Goal: Task Accomplishment & Management: Use online tool/utility

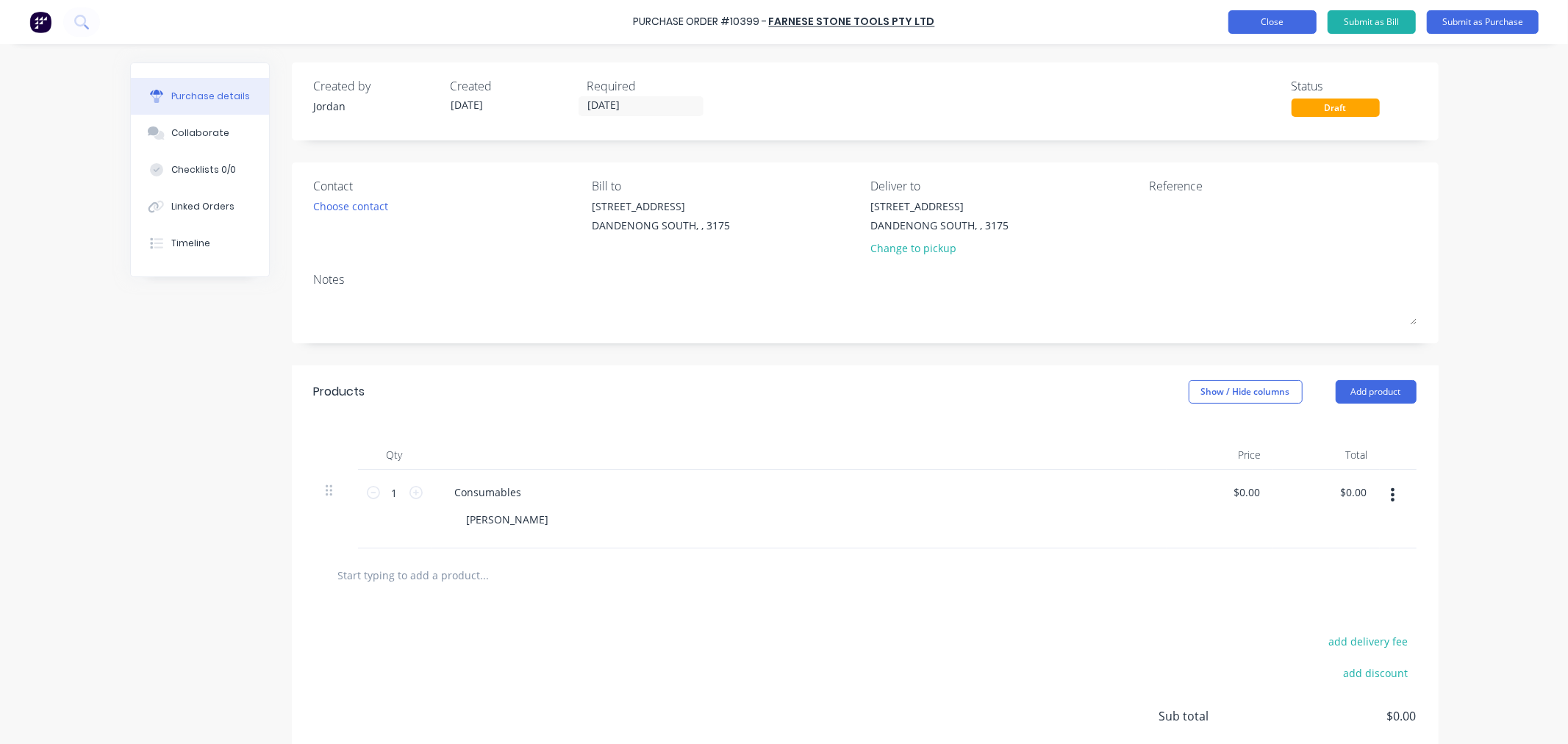
click at [1269, 23] on button "Close" at bounding box center [1273, 22] width 88 height 23
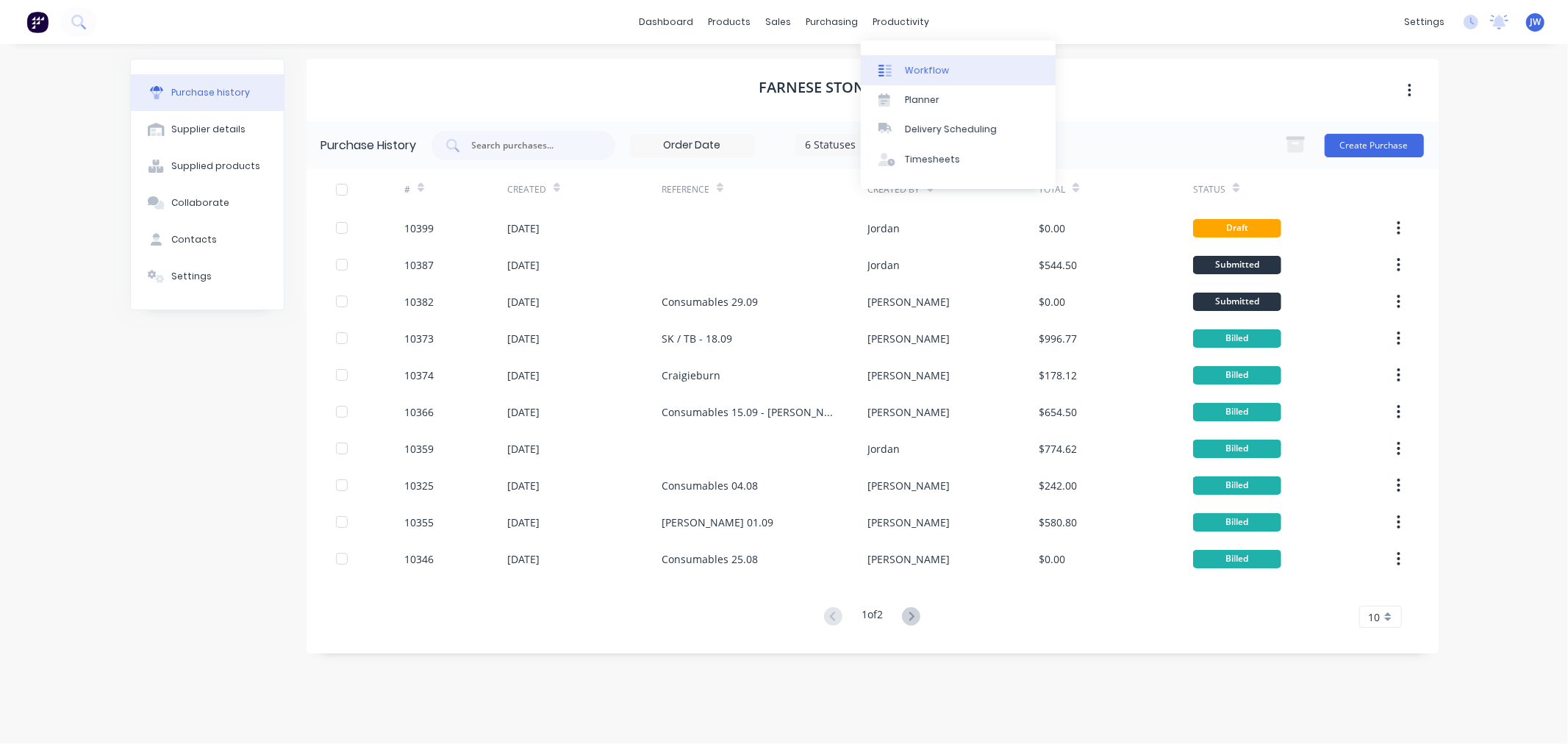
click at [918, 64] on div "Workflow" at bounding box center [927, 70] width 44 height 13
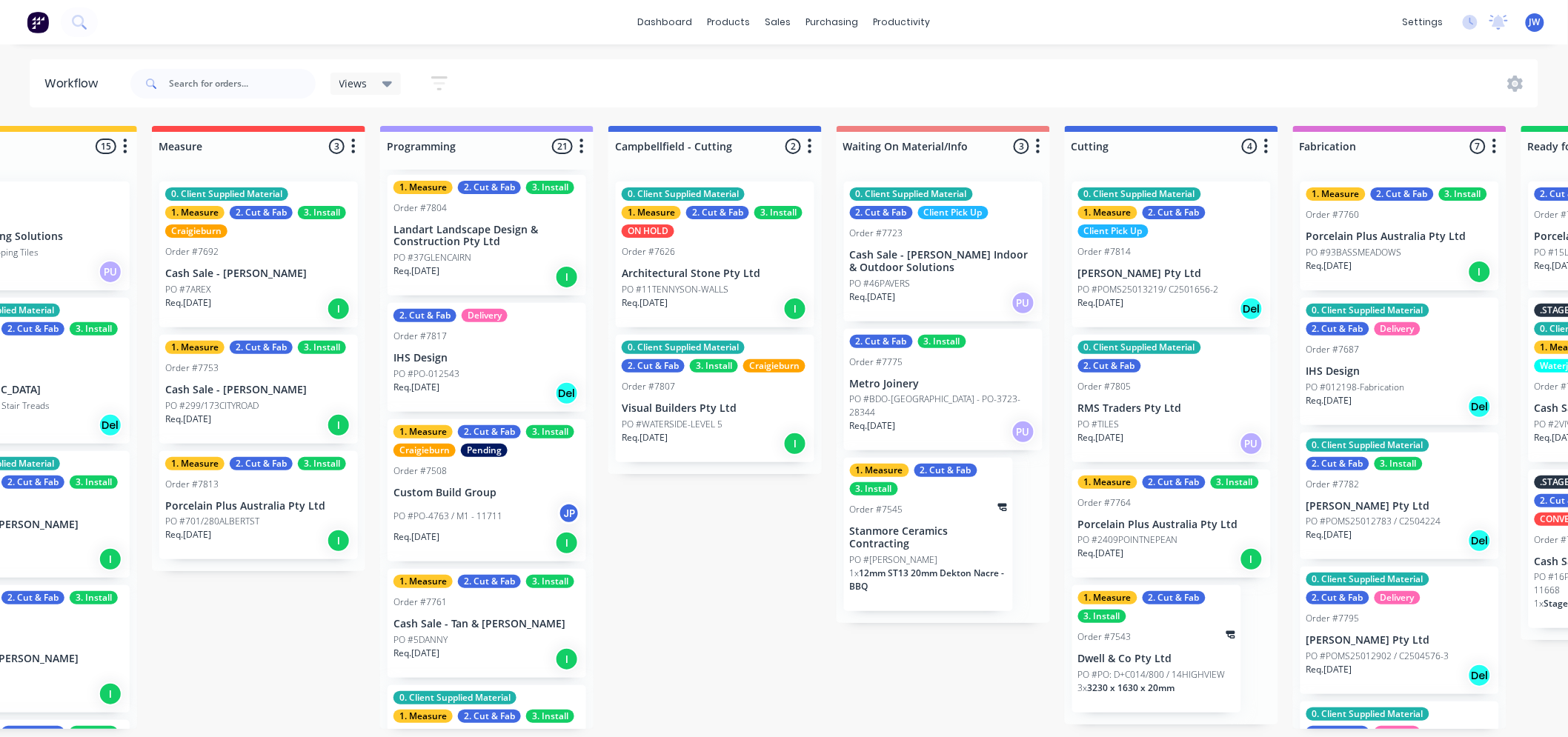
scroll to position [300, 0]
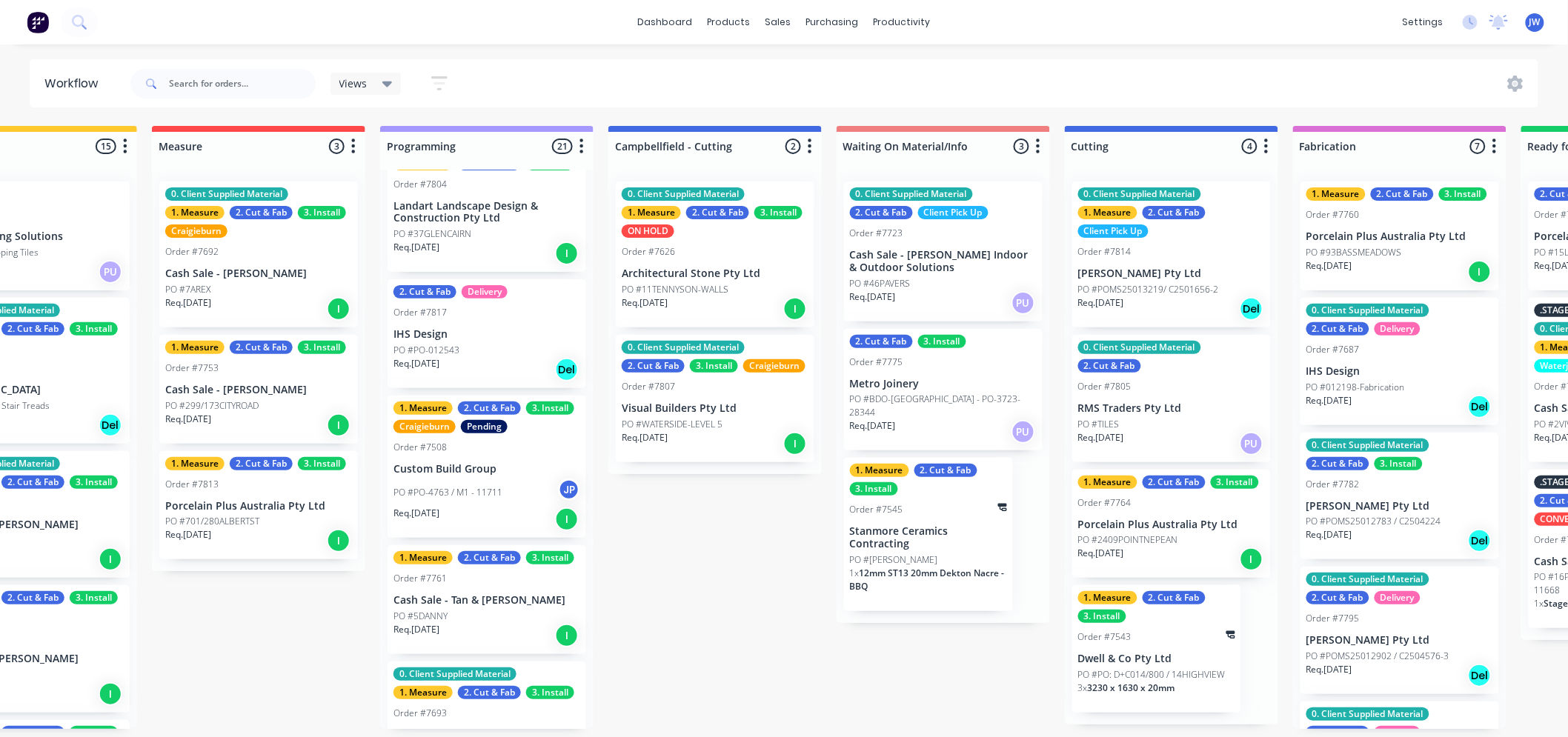
click at [461, 478] on div "PO #PO-4763 / M1 - 11711 JP" at bounding box center [487, 492] width 187 height 28
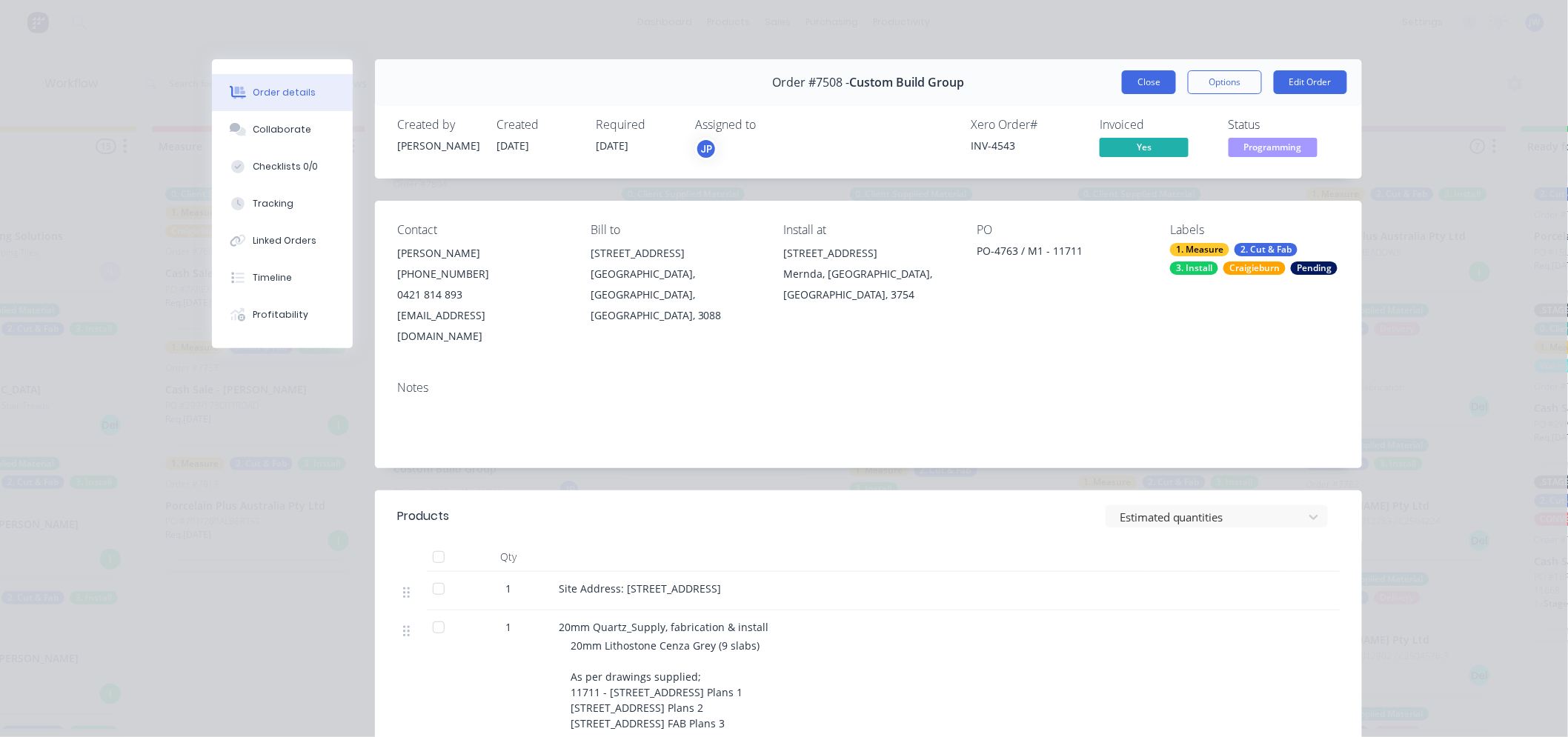
drag, startPoint x: 1141, startPoint y: 79, endPoint x: 1180, endPoint y: 129, distance: 63.4
click at [1141, 79] on button "Close" at bounding box center [1149, 82] width 54 height 23
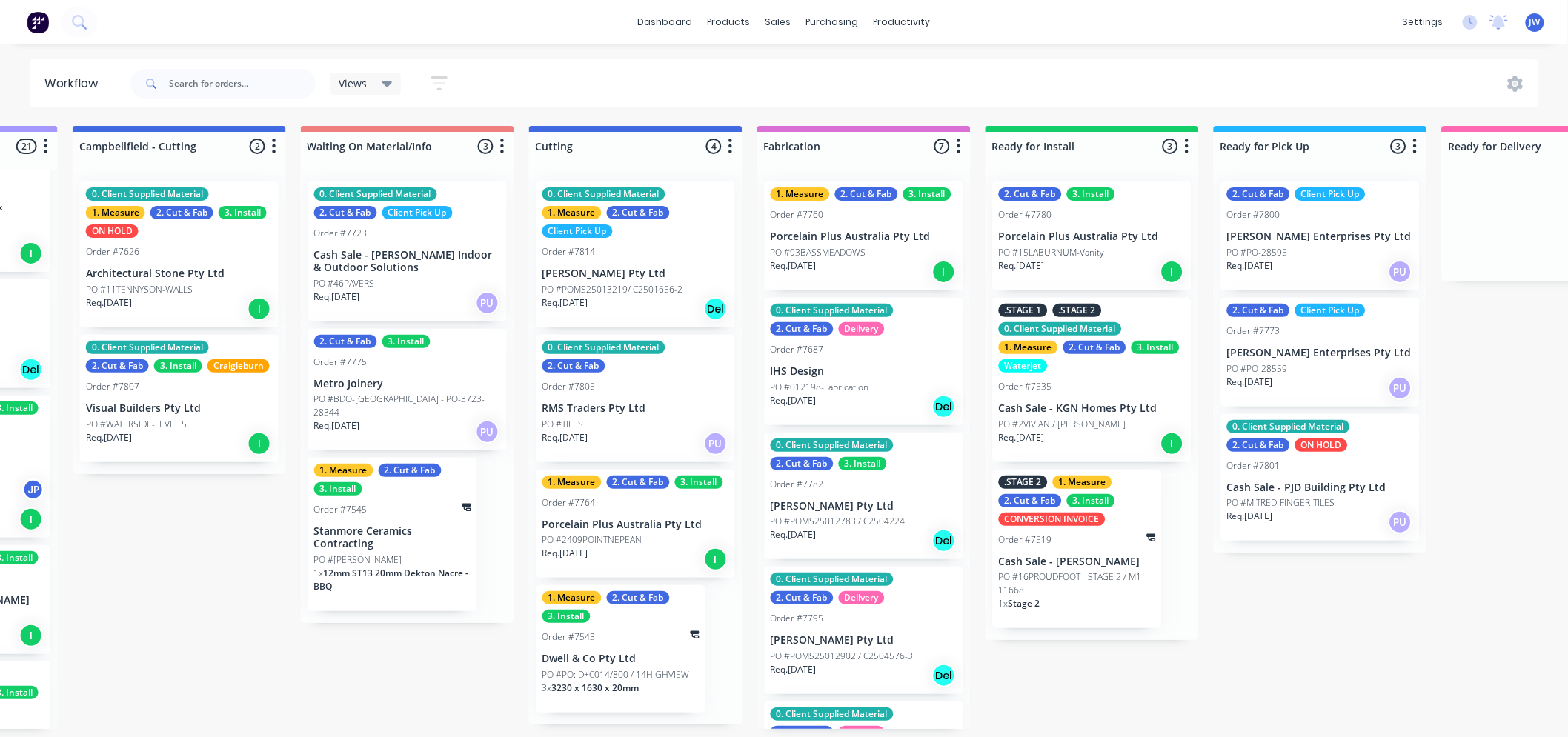
scroll to position [0, 872]
click at [628, 531] on div "1. Measure 2. Cut & Fab 3. Install Order #7764 Porcelain Plus Australia Pty Ltd…" at bounding box center [635, 524] width 199 height 109
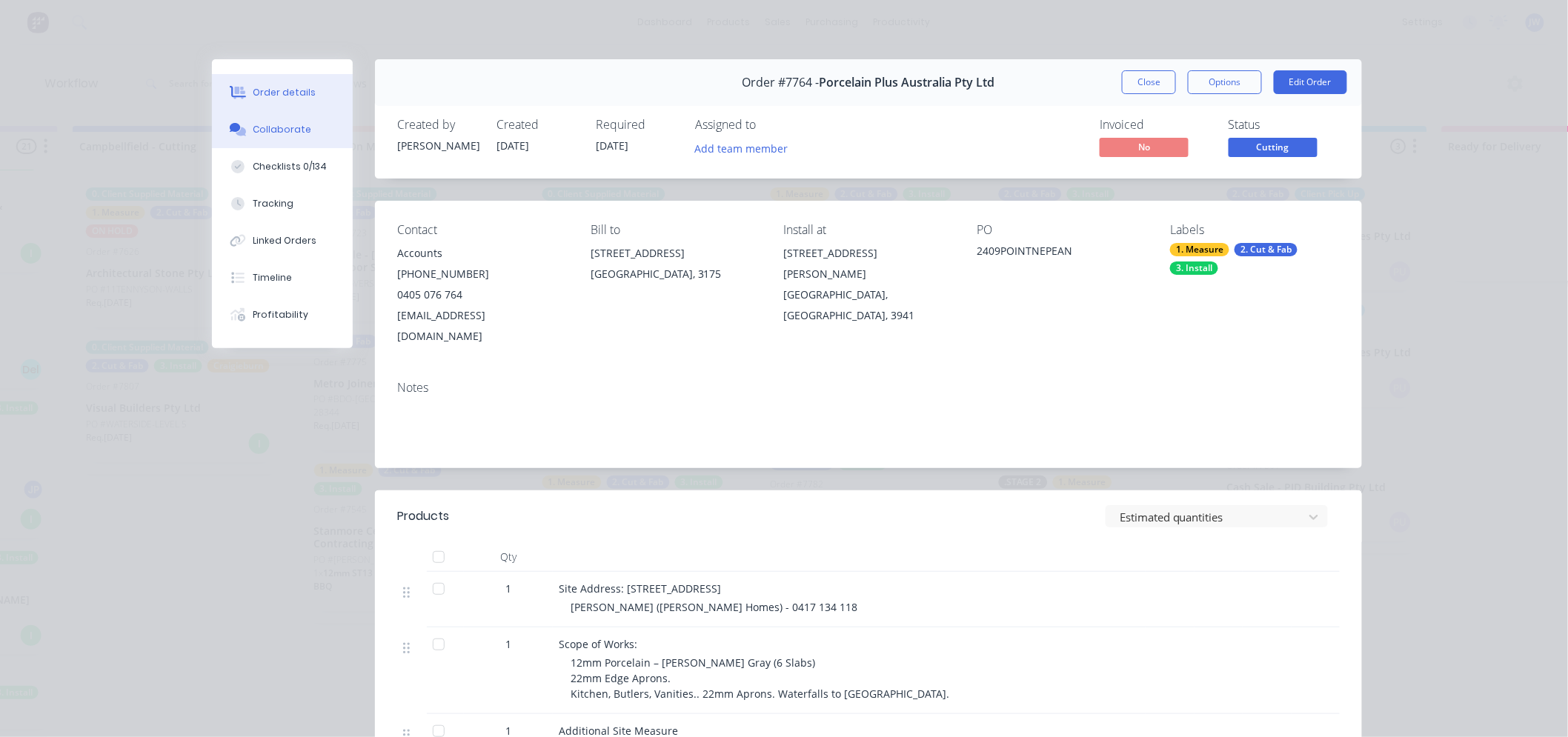
click at [296, 128] on div "Collaborate" at bounding box center [282, 129] width 58 height 13
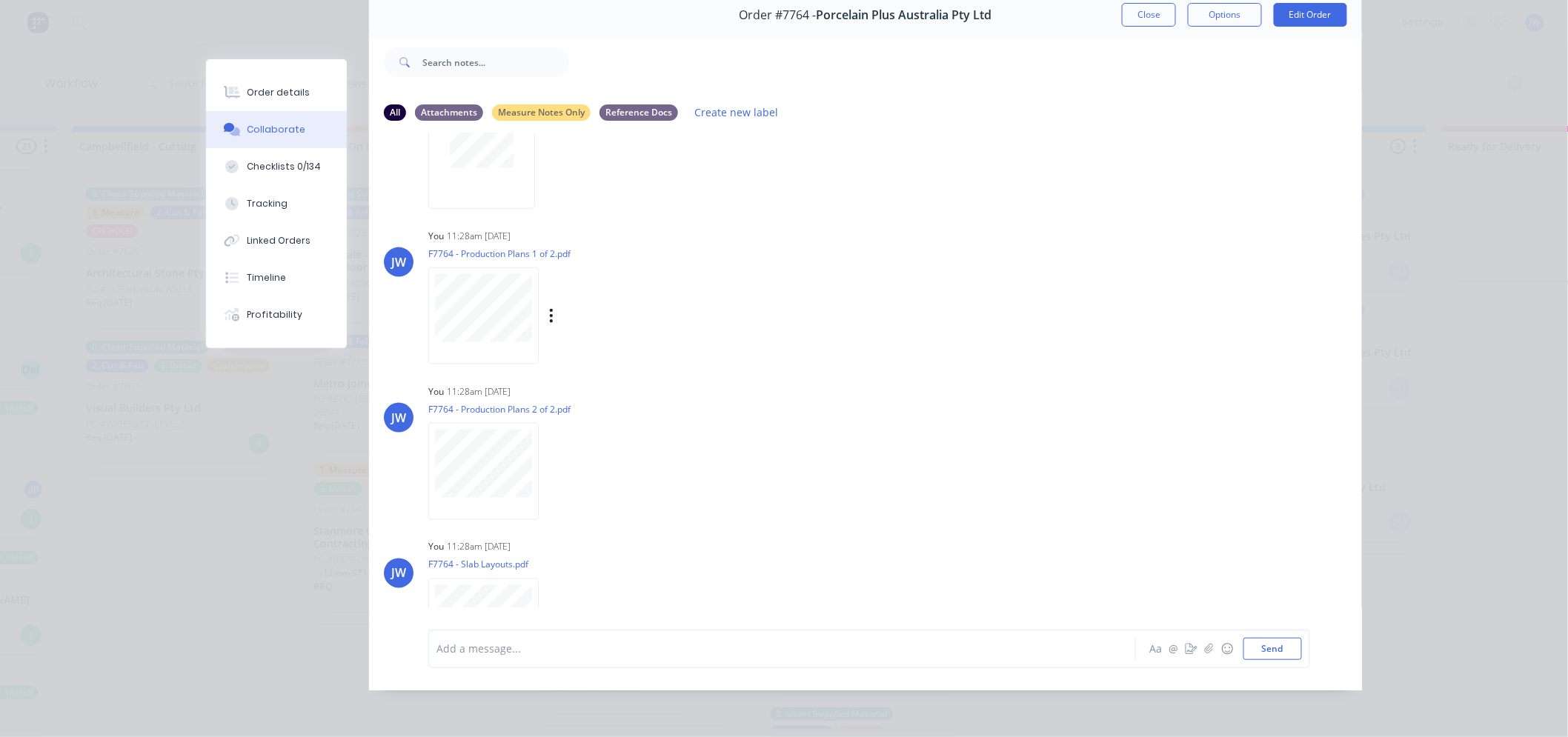
scroll to position [678, 0]
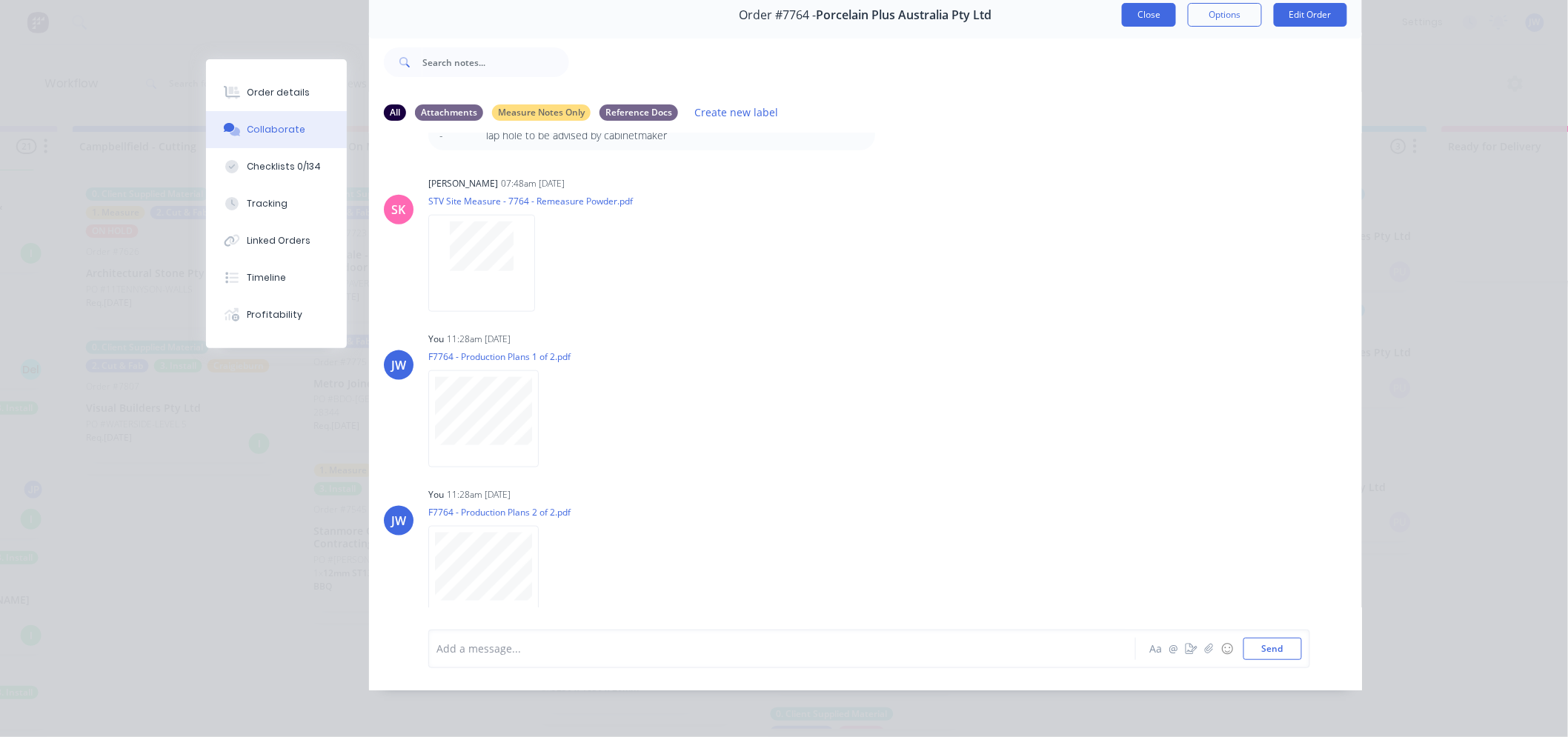
click at [1149, 8] on button "Close" at bounding box center [1149, 15] width 54 height 23
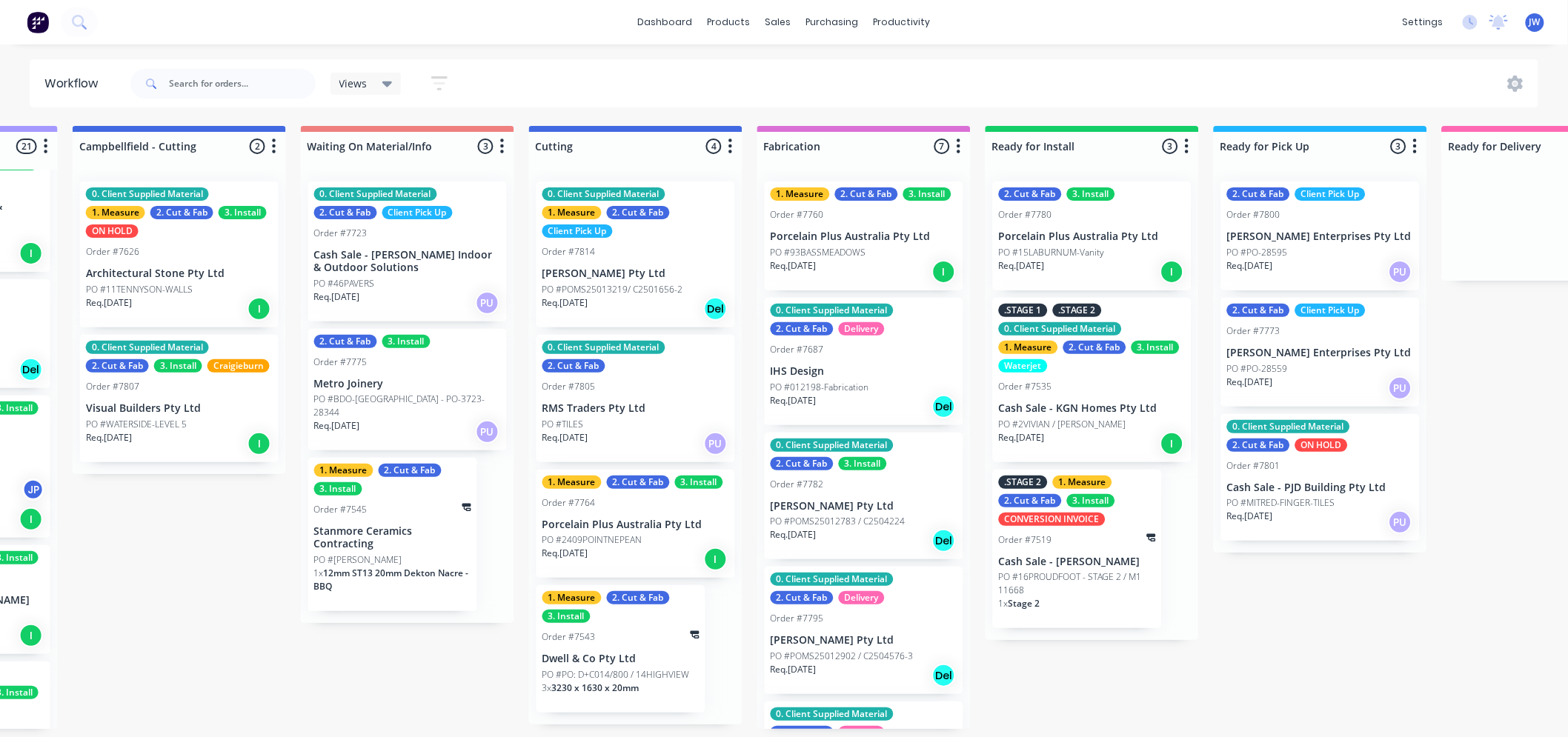
click at [1309, 6] on div "dashboard products sales purchasing productivity dashboard products Product Cat…" at bounding box center [784, 22] width 1568 height 44
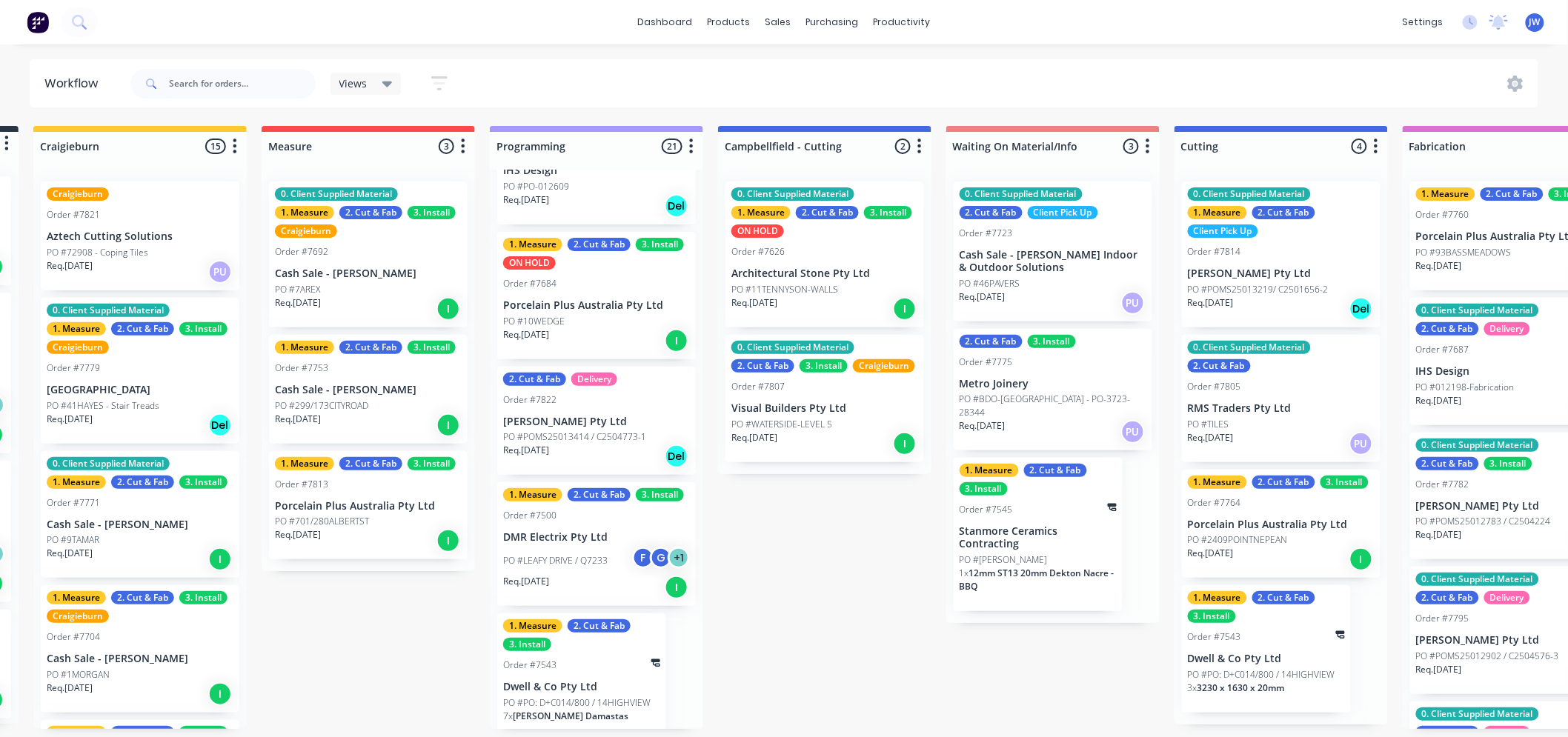
scroll to position [2170, 0]
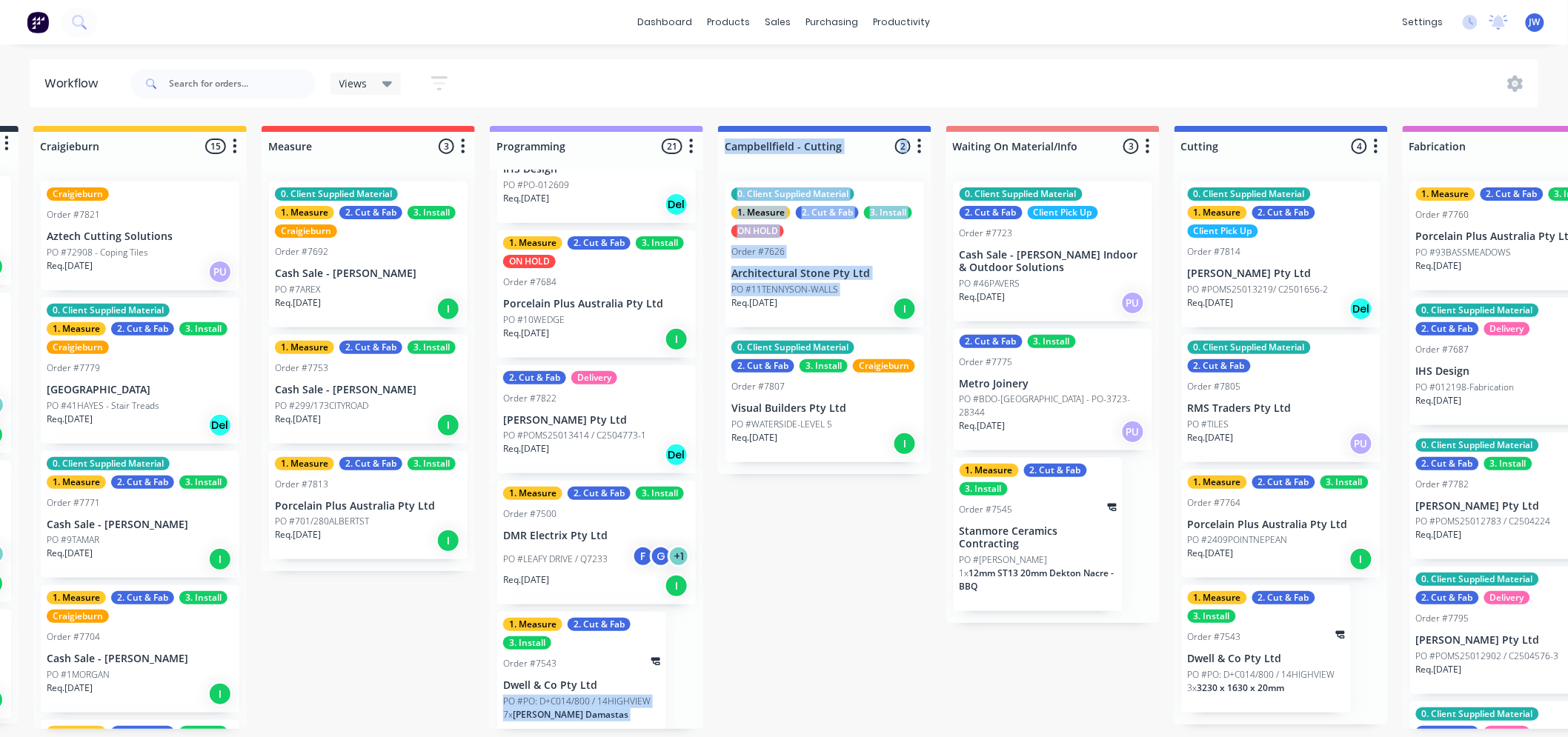
drag, startPoint x: 702, startPoint y: 670, endPoint x: 733, endPoint y: 299, distance: 372.3
click at [733, 299] on div "Submitted 14 Status colour #273444 hex #273444 Save Cancel Summaries Total orde…" at bounding box center [1320, 428] width 3117 height 603
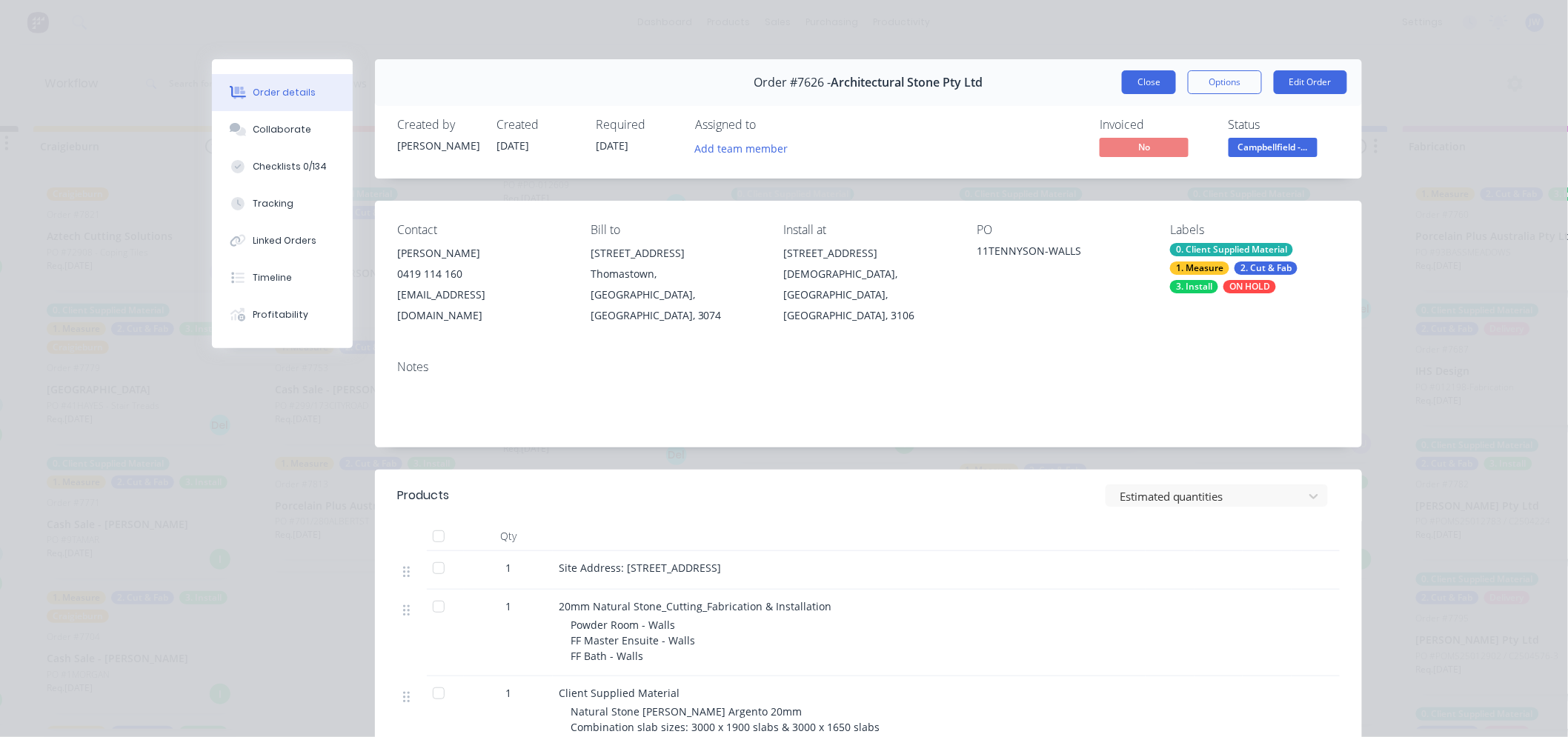
click at [1150, 93] on button "Close" at bounding box center [1149, 82] width 54 height 23
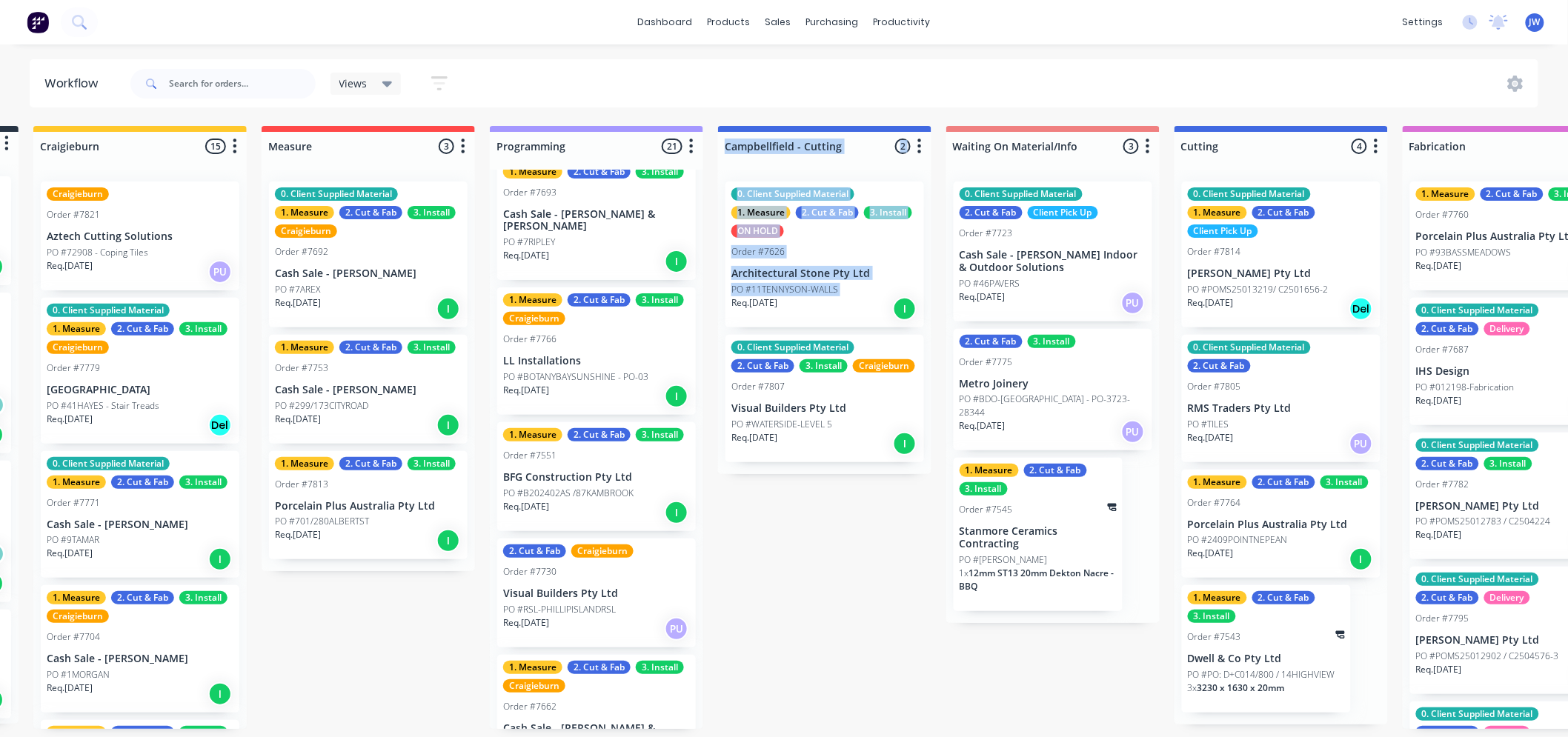
scroll to position [823, 0]
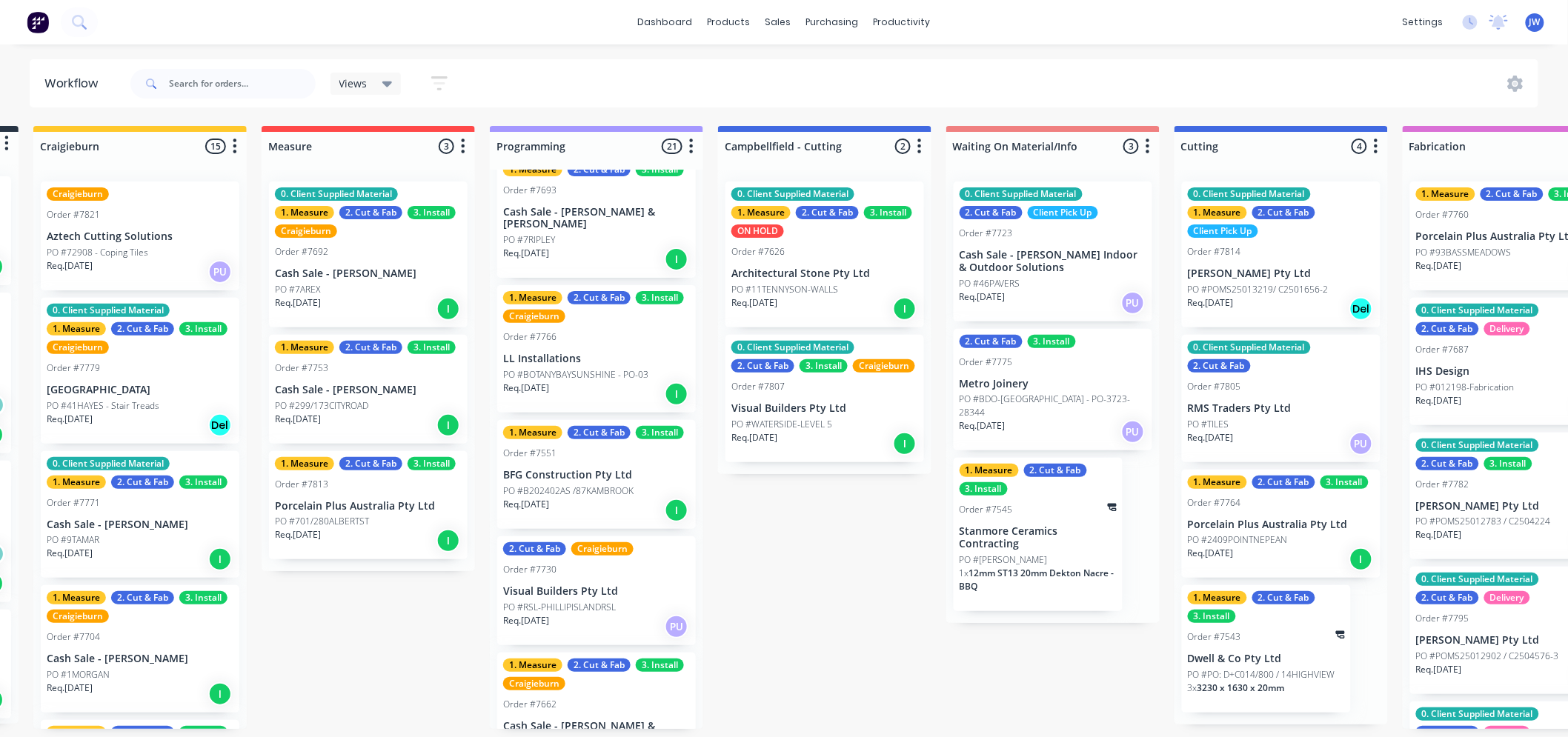
click at [786, 610] on div "Submitted 14 Status colour #273444 hex #273444 Save Cancel Summaries Total orde…" at bounding box center [1320, 428] width 3117 height 603
click at [839, 685] on div "Submitted 14 Status colour #273444 hex #273444 Save Cancel Summaries Total orde…" at bounding box center [1320, 428] width 3117 height 603
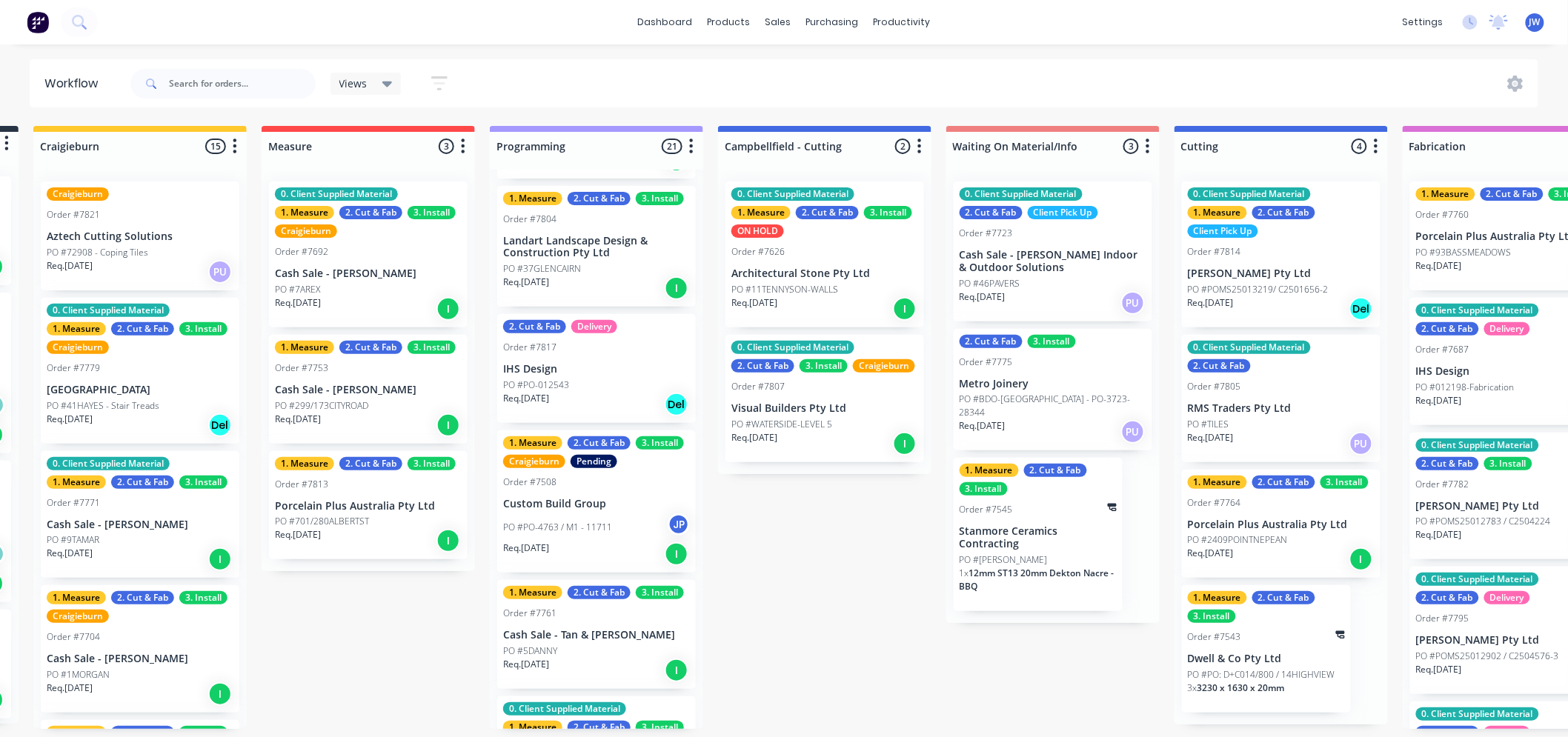
scroll to position [329, 0]
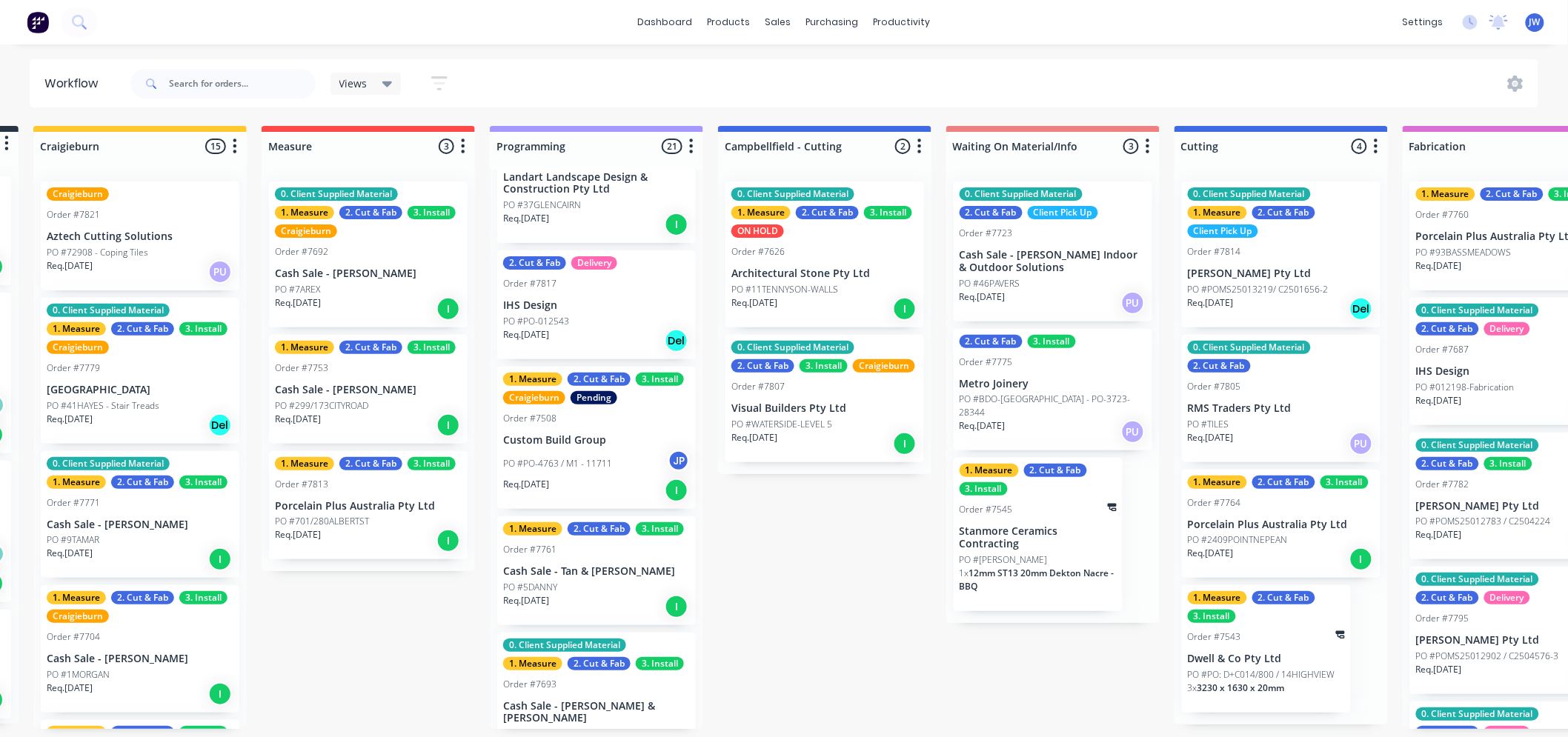
click at [562, 450] on div "PO #PO-4763 / M1 - 11711 JP" at bounding box center [597, 464] width 187 height 28
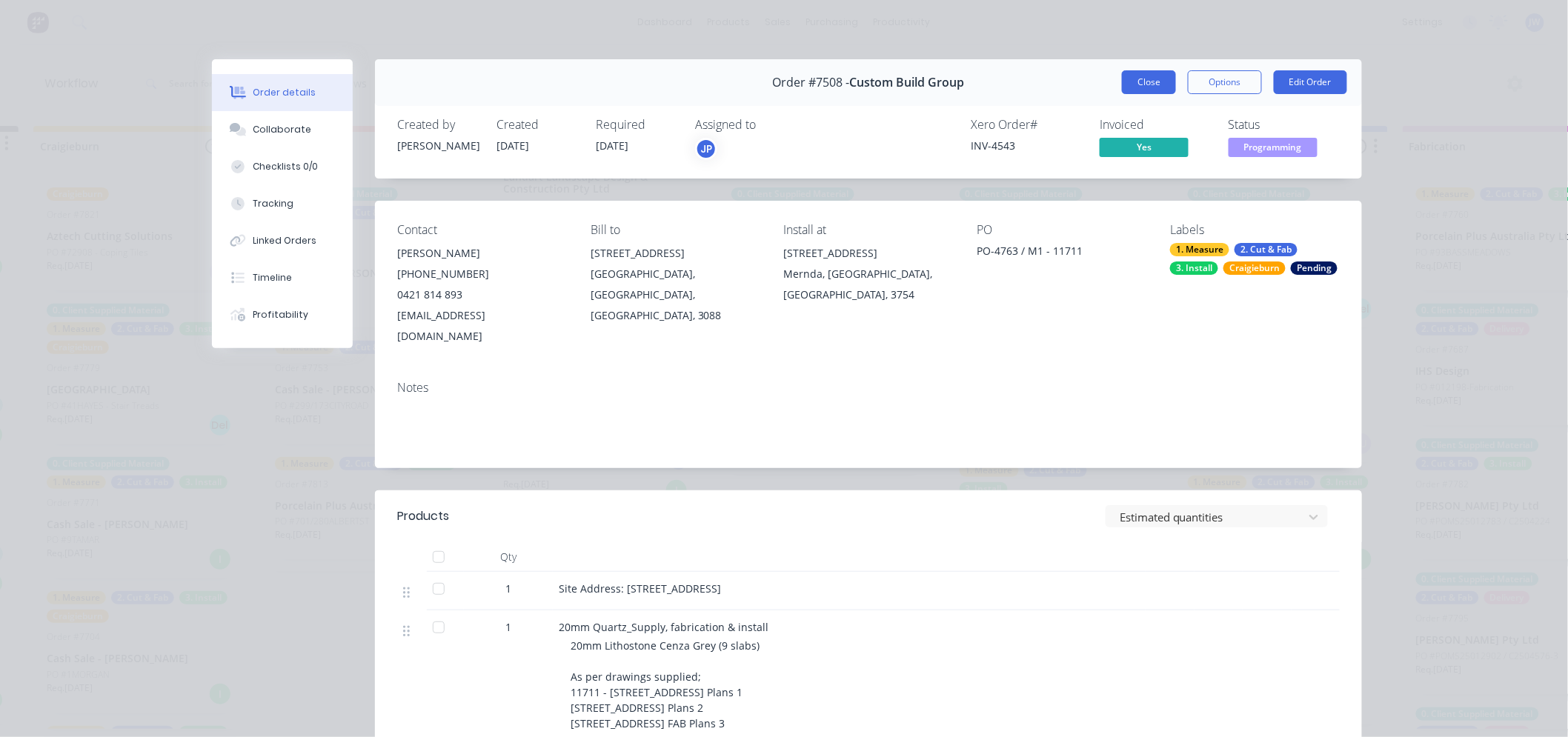
click at [1160, 90] on button "Close" at bounding box center [1149, 82] width 54 height 23
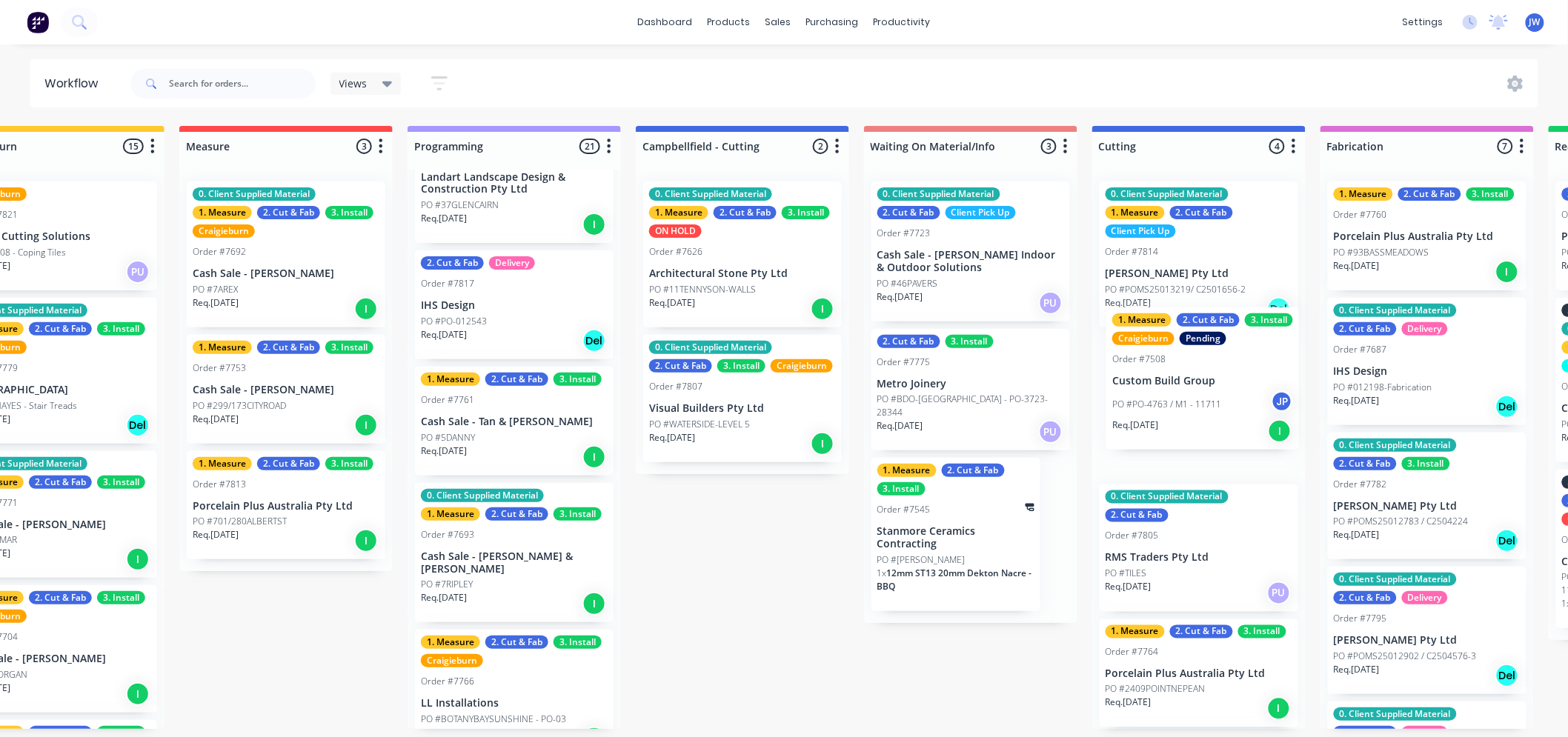
scroll to position [4, 316]
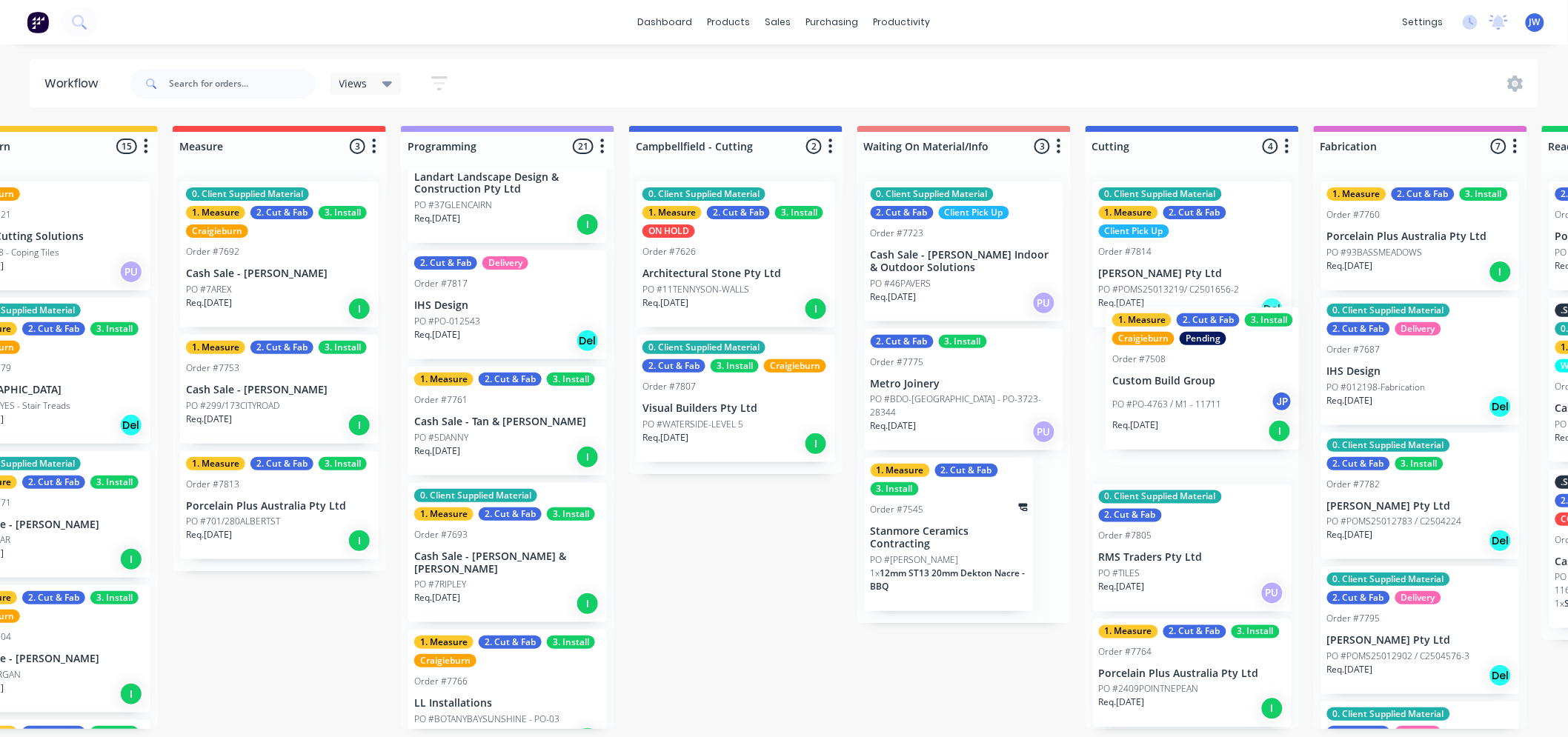
drag, startPoint x: 558, startPoint y: 445, endPoint x: 1182, endPoint y: 390, distance: 626.4
click at [1182, 390] on div "Submitted 14 Status colour #273444 hex #273444 Save Cancel Summaries Total orde…" at bounding box center [1231, 428] width 3117 height 603
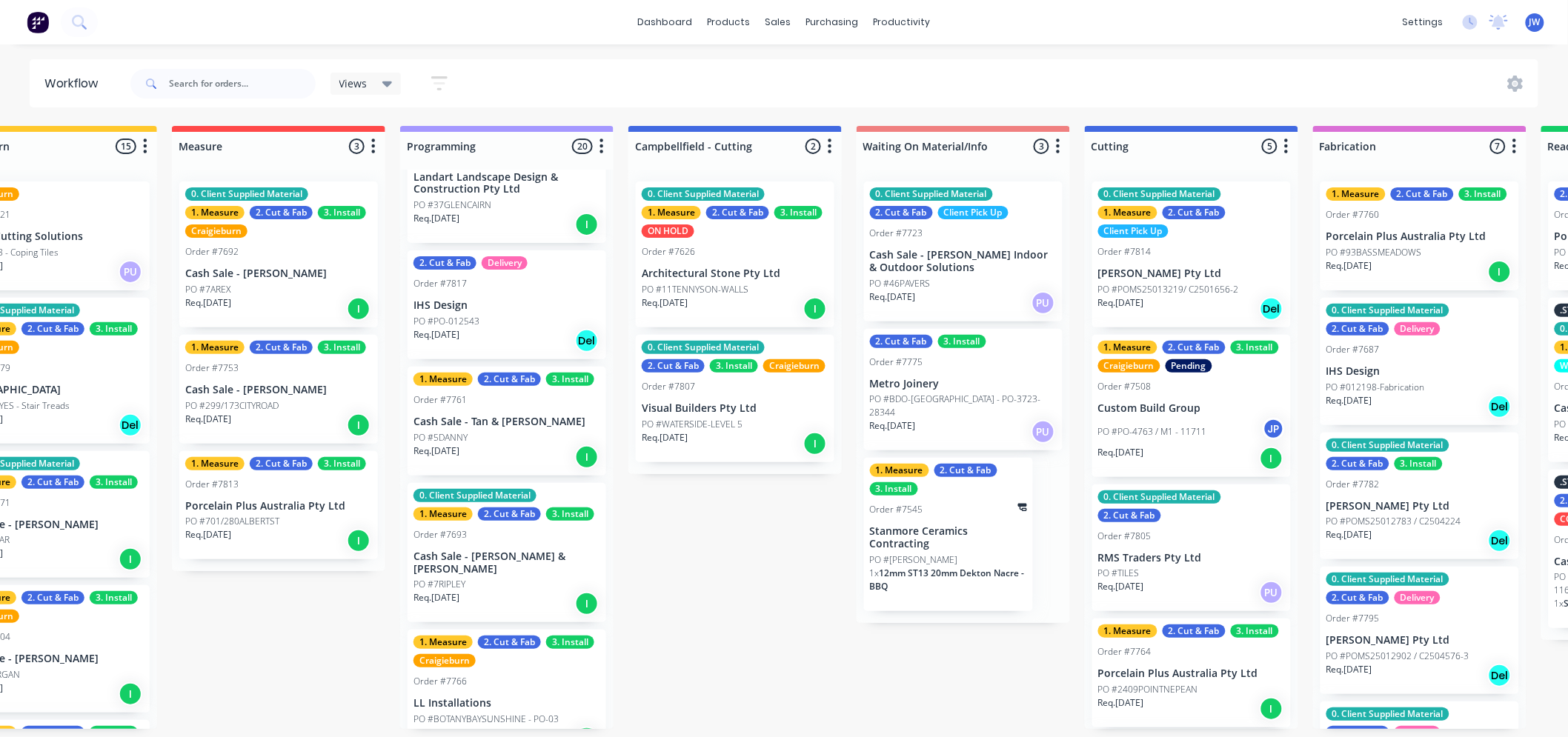
click at [728, 552] on div "Submitted 14 Status colour #273444 hex #273444 Save Cancel Summaries Total orde…" at bounding box center [1231, 428] width 3117 height 603
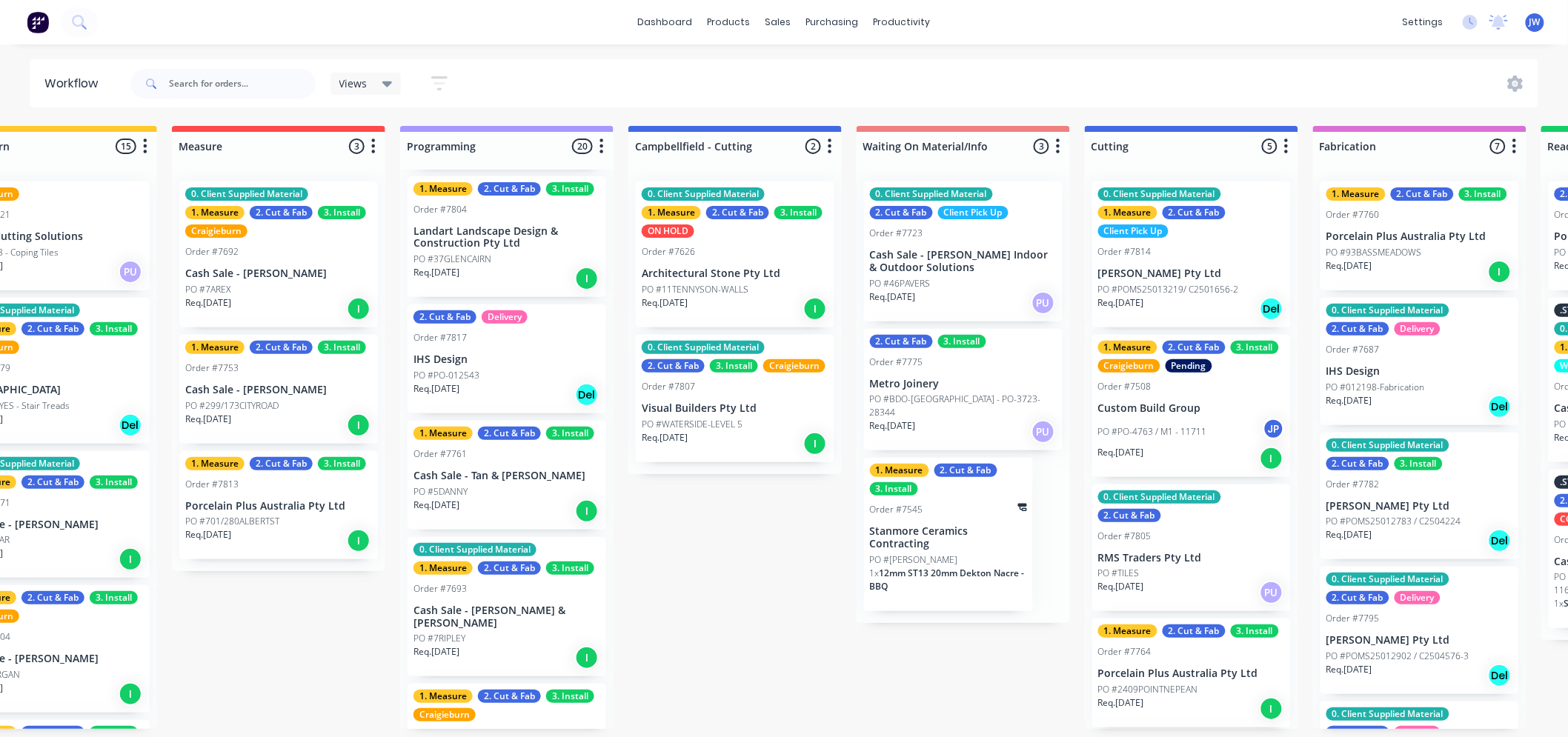
scroll to position [329, 0]
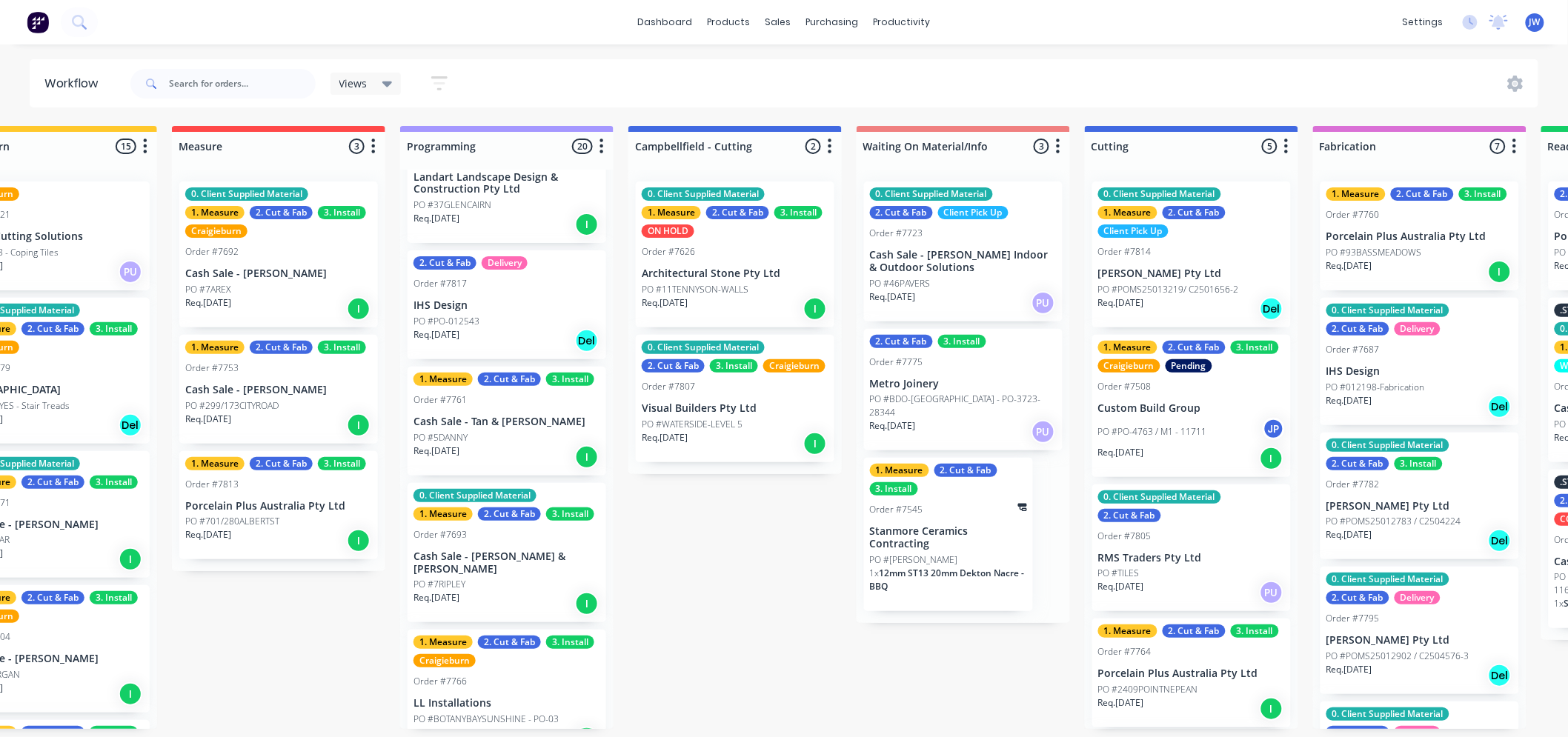
click at [746, 581] on div "Submitted 14 Status colour #273444 hex #273444 Save Cancel Summaries Total orde…" at bounding box center [1231, 428] width 3117 height 603
